Goal: Task Accomplishment & Management: Use online tool/utility

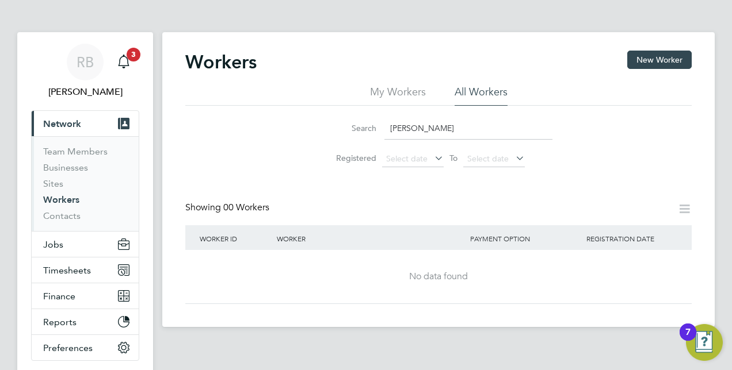
click at [421, 123] on input "chinyere" at bounding box center [468, 128] width 168 height 22
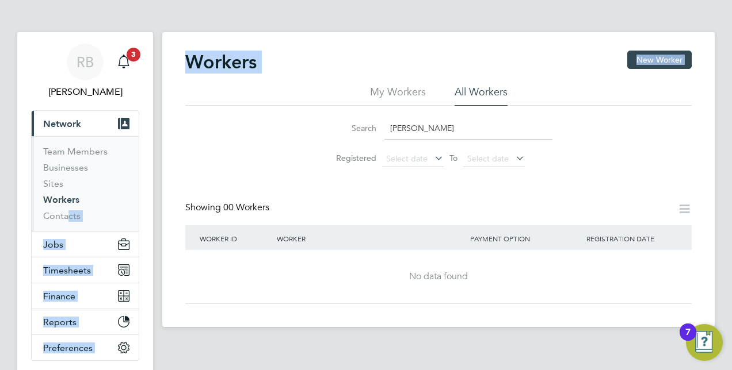
drag, startPoint x: 174, startPoint y: 173, endPoint x: -2, endPoint y: 209, distance: 180.3
click at [0, 209] on html "RB Rob Bennett Notifications 3 Applications: Current page: Network Team Members…" at bounding box center [366, 230] width 732 height 461
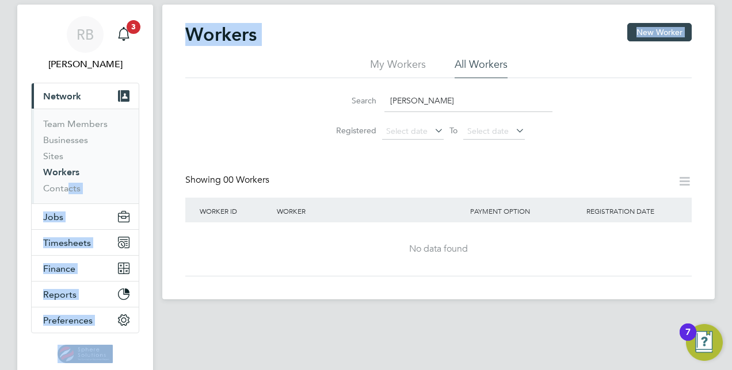
scroll to position [35, 0]
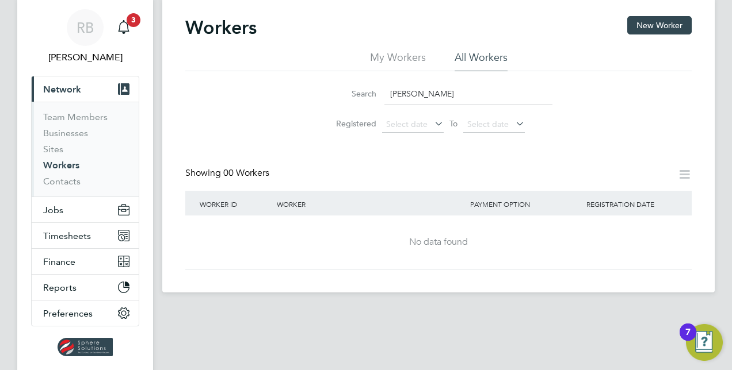
click at [200, 150] on div "Workers New Worker My Workers All Workers Search chinyere Registered Select dat…" at bounding box center [438, 143] width 506 height 254
click at [67, 207] on button "Jobs" at bounding box center [85, 209] width 107 height 25
click at [70, 167] on link "Workers" at bounding box center [61, 165] width 36 height 11
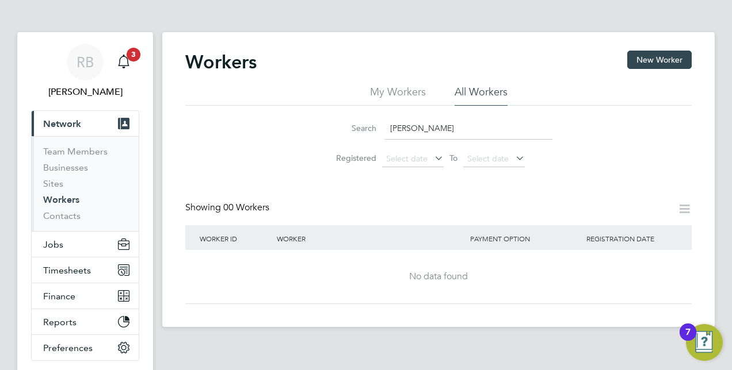
click at [425, 125] on input "chinyere" at bounding box center [468, 128] width 168 height 22
type input "c"
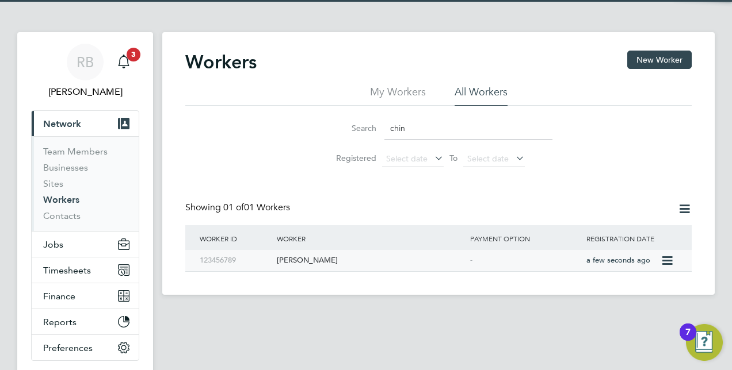
type input "chin"
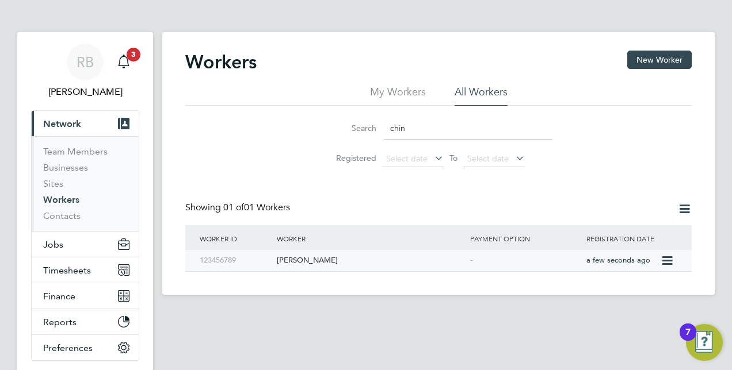
click at [323, 265] on div "[PERSON_NAME]" at bounding box center [370, 260] width 193 height 21
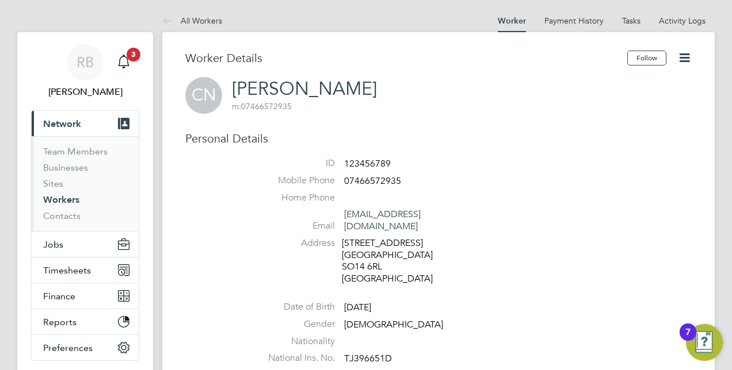
click at [419, 106] on div "CN [PERSON_NAME] m: 07466572935" at bounding box center [438, 95] width 506 height 37
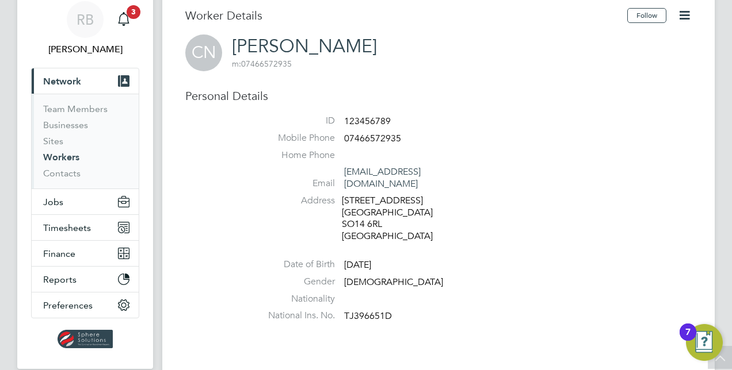
scroll to position [43, 0]
click at [71, 197] on button "Jobs" at bounding box center [85, 201] width 107 height 25
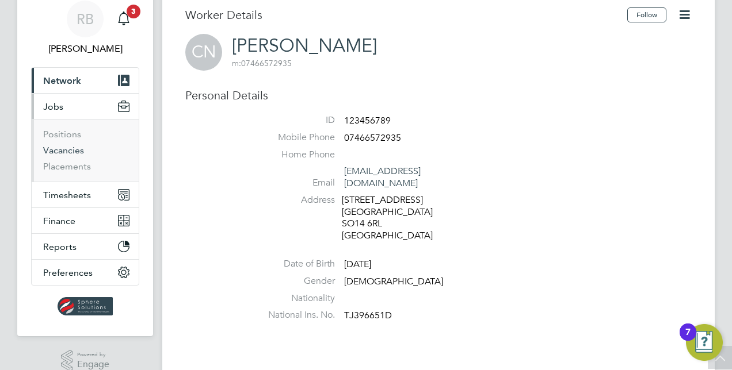
click at [77, 147] on link "Vacancies" at bounding box center [63, 150] width 41 height 11
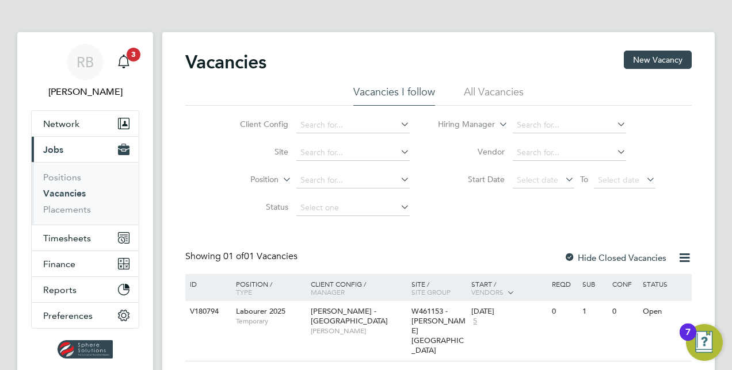
click at [327, 163] on li "Site" at bounding box center [316, 153] width 216 height 28
click at [331, 155] on input at bounding box center [352, 153] width 113 height 16
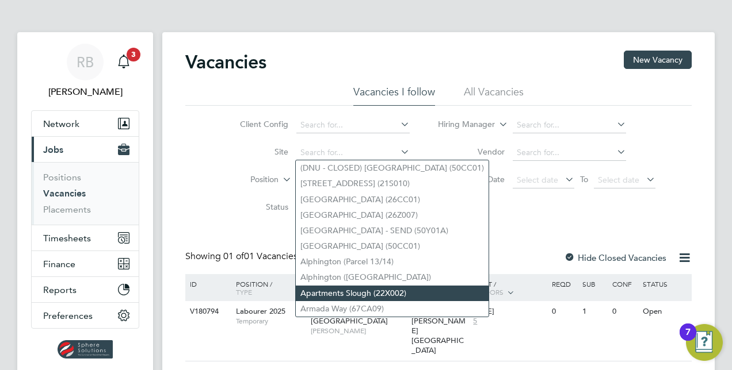
scroll to position [57, 0]
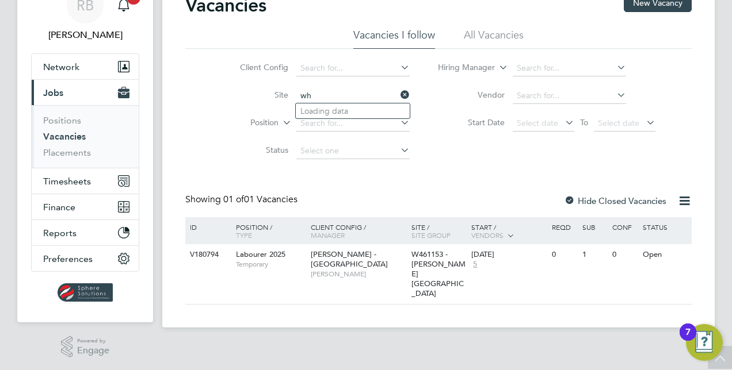
type input "w"
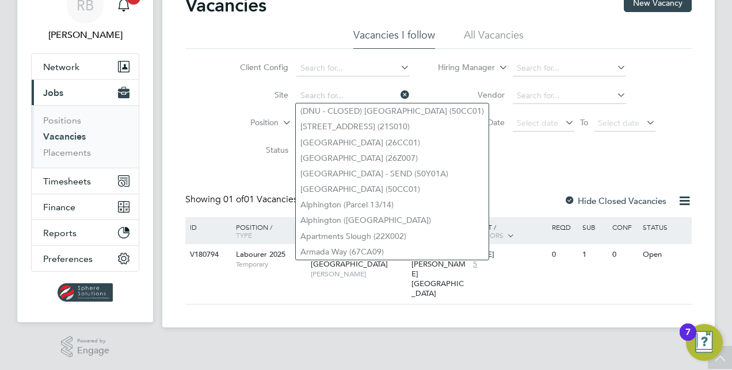
click at [190, 131] on div "Client Config Site Position Status Hiring Manager Vendor Start Date Select date…" at bounding box center [438, 107] width 506 height 116
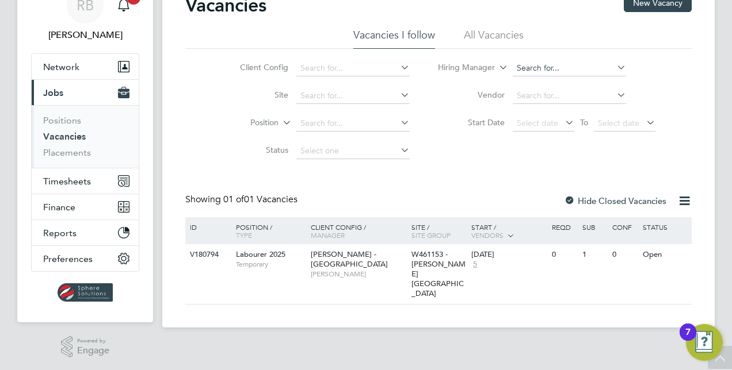
click at [551, 73] on input at bounding box center [569, 68] width 113 height 16
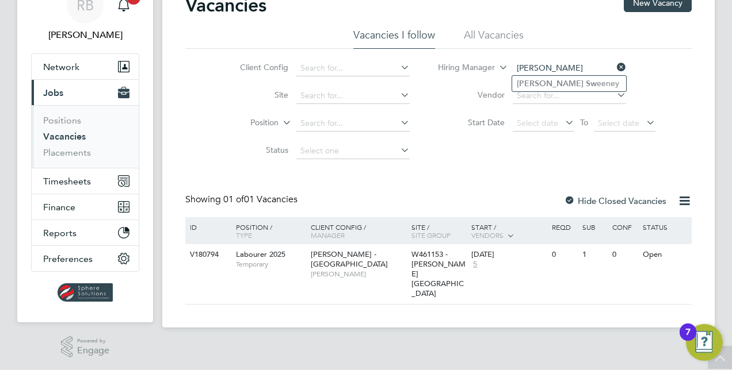
type input "[PERSON_NAME]"
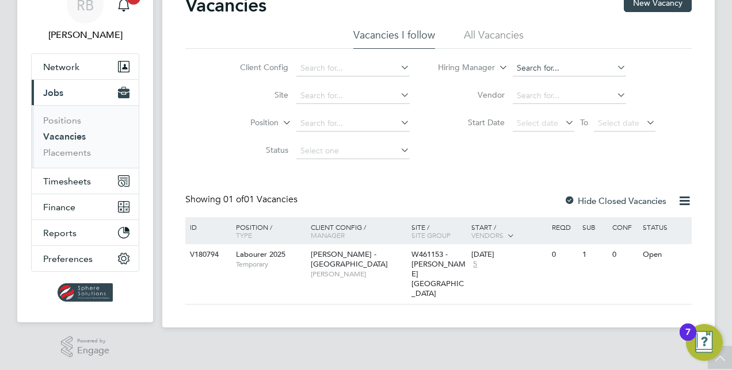
click at [536, 71] on input at bounding box center [569, 68] width 113 height 16
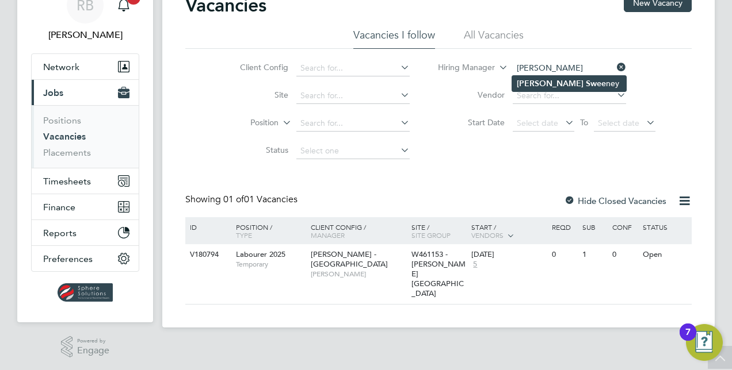
click at [565, 86] on li "[PERSON_NAME] [PERSON_NAME]" at bounding box center [569, 84] width 114 height 16
type input "[PERSON_NAME]"
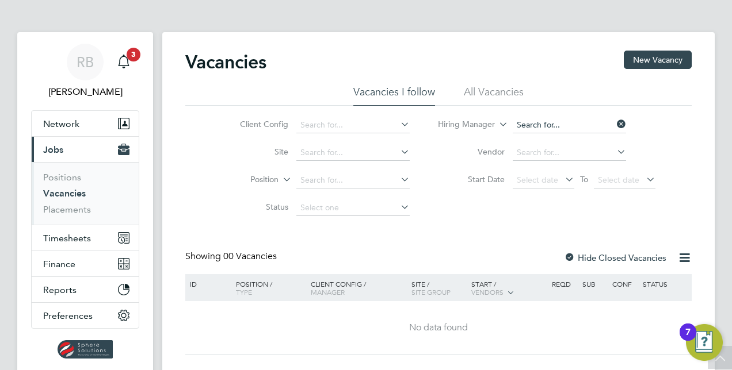
click at [576, 63] on div "Vacancies New Vacancy Vacancies I follow All Vacancies Client Config Site Posit…" at bounding box center [438, 203] width 506 height 305
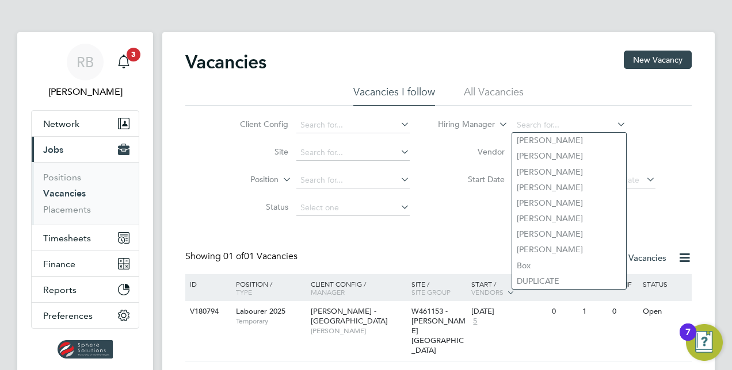
click at [647, 147] on li "Vendor" at bounding box center [547, 153] width 246 height 28
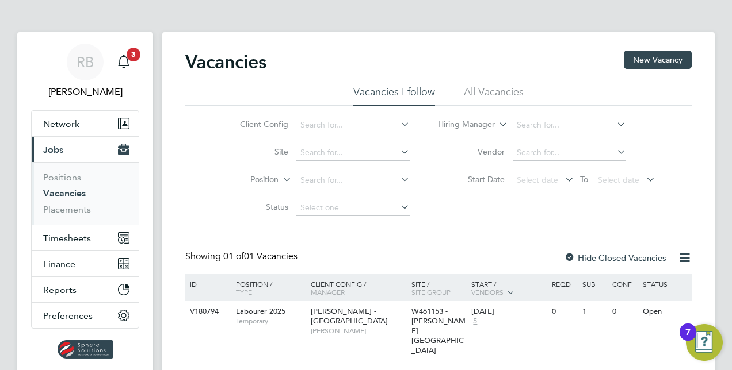
click at [464, 97] on li "All Vacancies" at bounding box center [494, 95] width 60 height 21
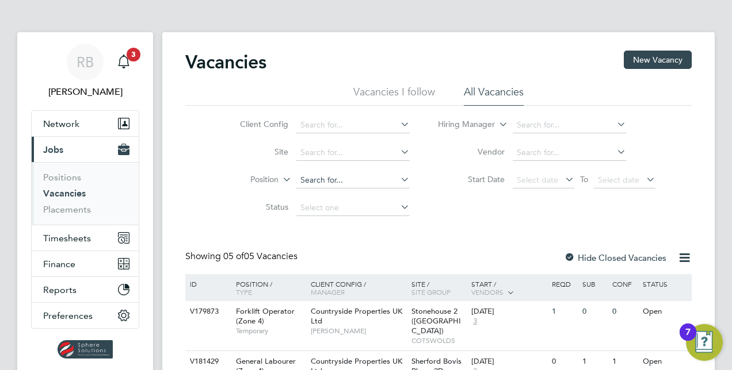
click at [349, 185] on input at bounding box center [352, 181] width 113 height 16
type input "labourer"
